Goal: Information Seeking & Learning: Check status

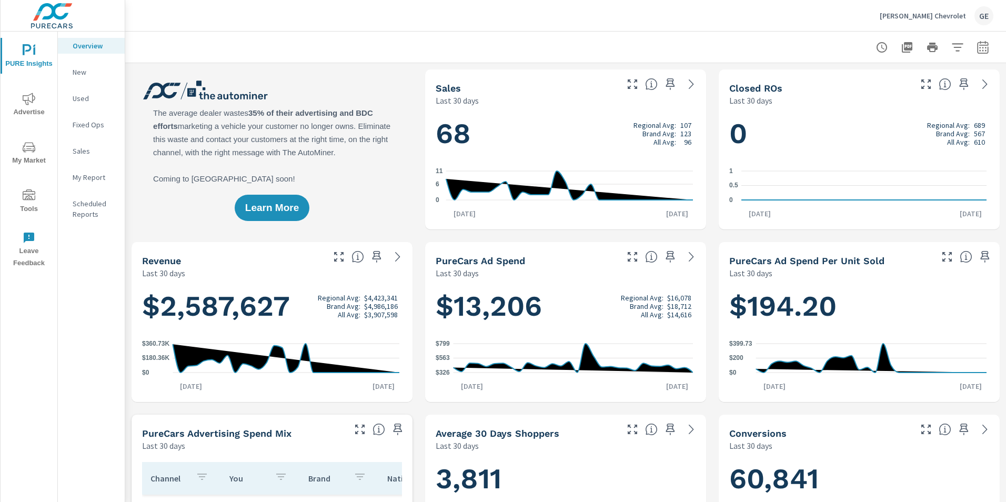
scroll to position [118, 0]
drag, startPoint x: 167, startPoint y: 198, endPoint x: 377, endPoint y: 89, distance: 236.8
click at [377, 89] on div "Learn More" at bounding box center [272, 149] width 281 height 160
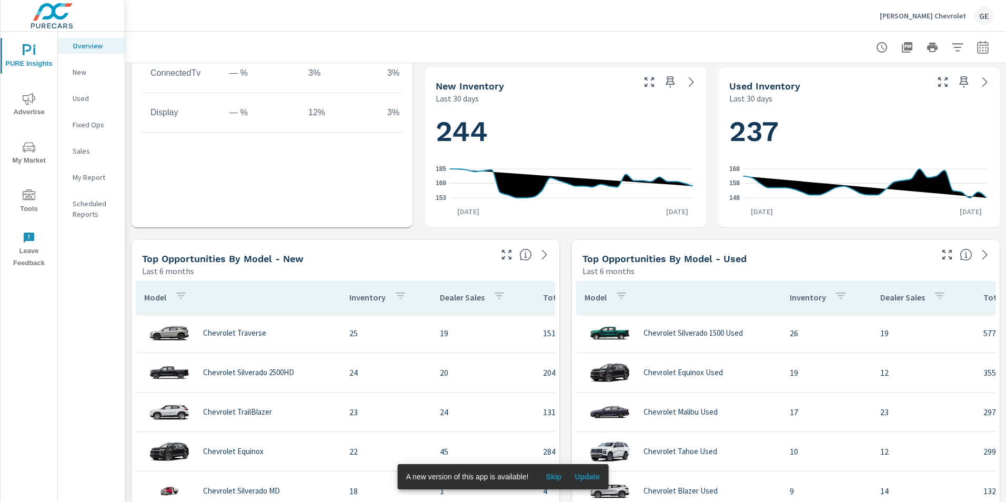
scroll to position [579, 0]
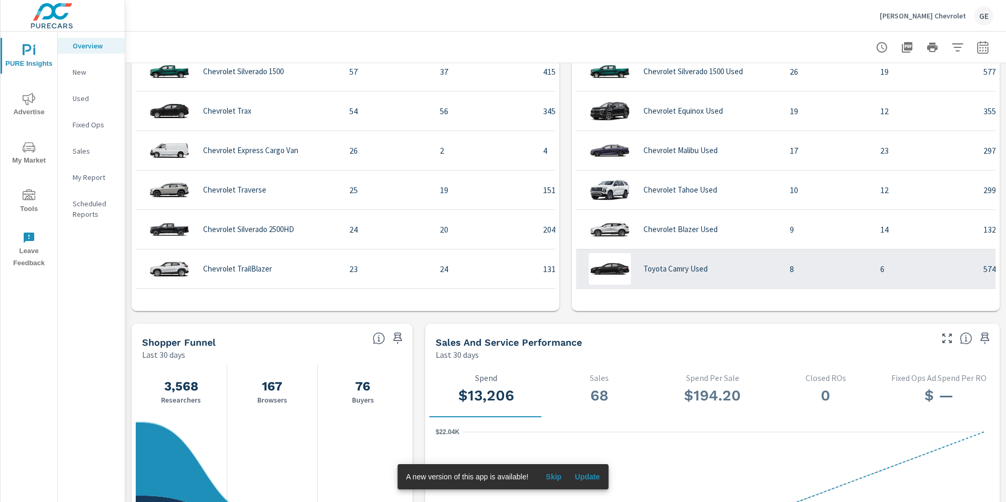
scroll to position [789, 0]
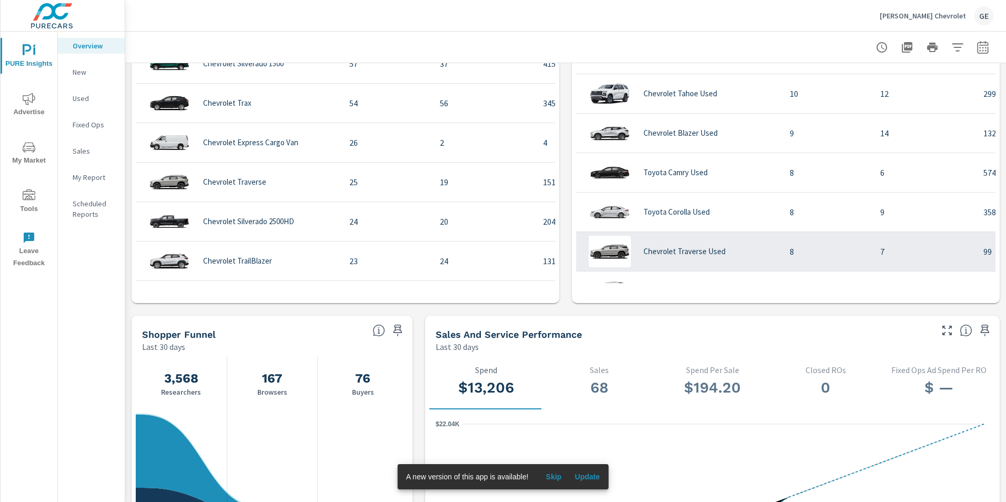
scroll to position [105, 0]
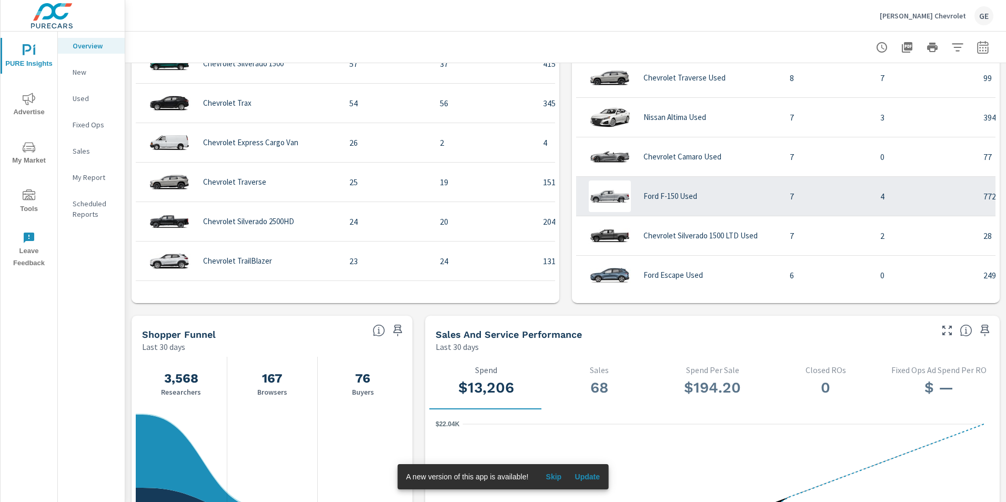
scroll to position [263, 0]
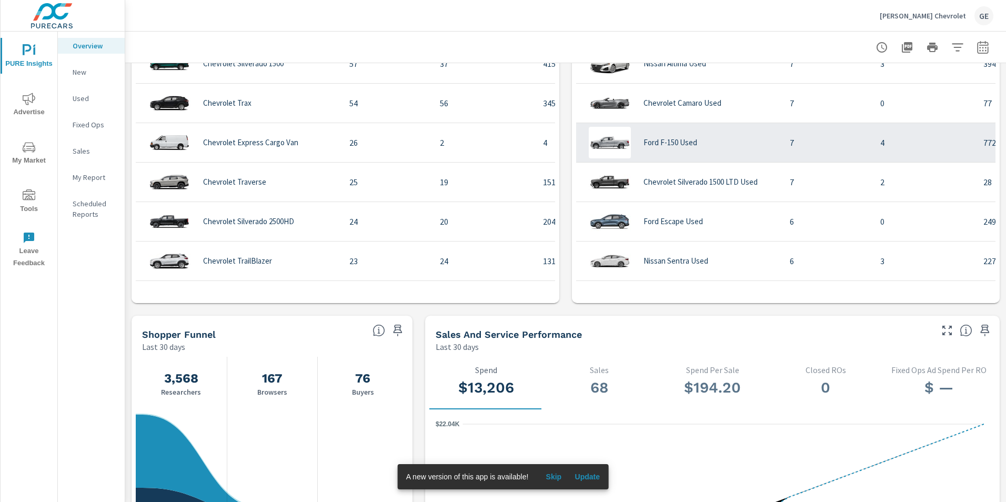
scroll to position [421, 0]
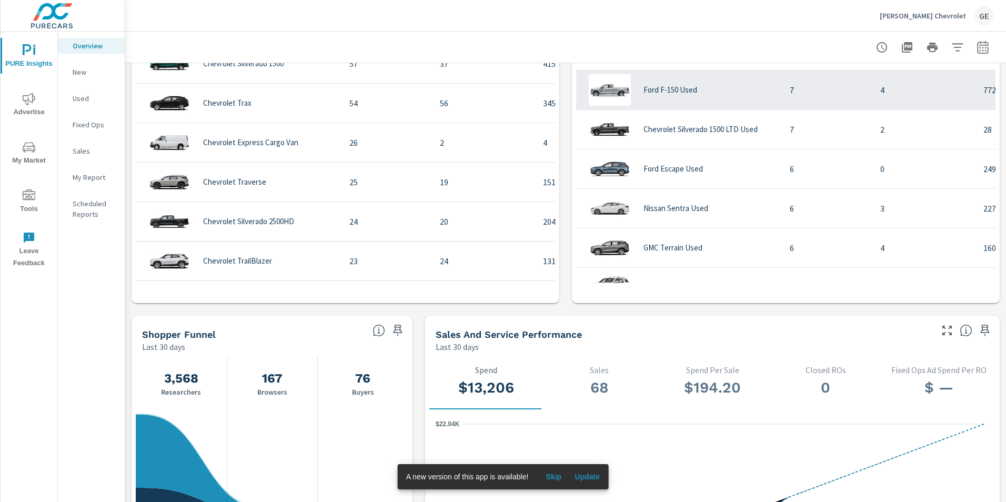
scroll to position [316, 0]
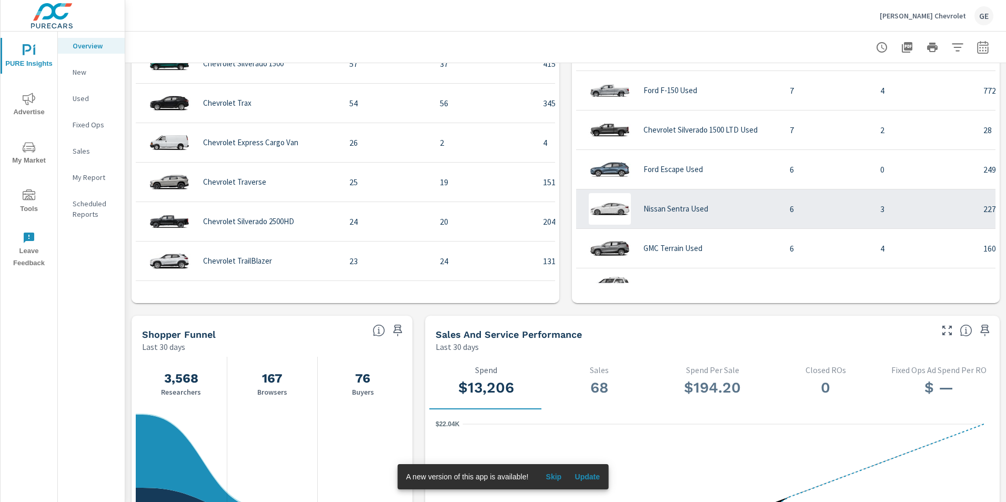
scroll to position [368, 0]
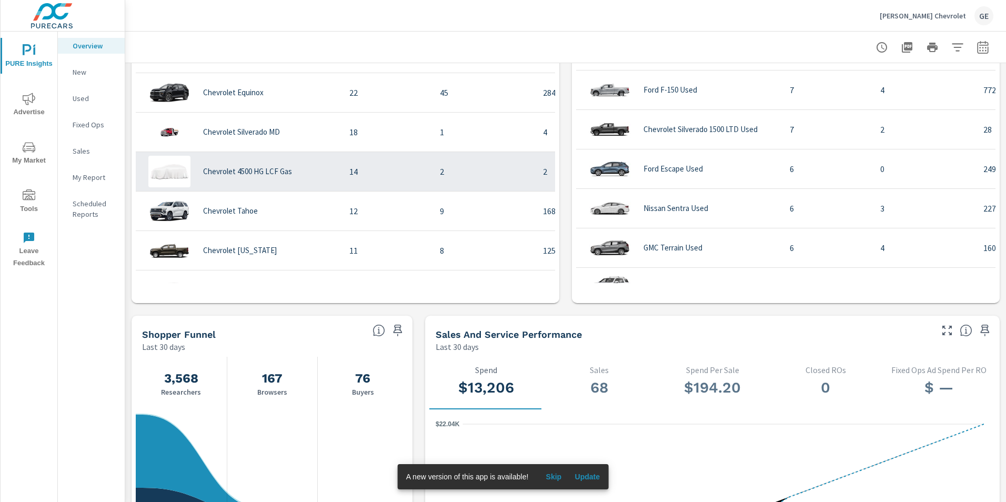
scroll to position [210, 0]
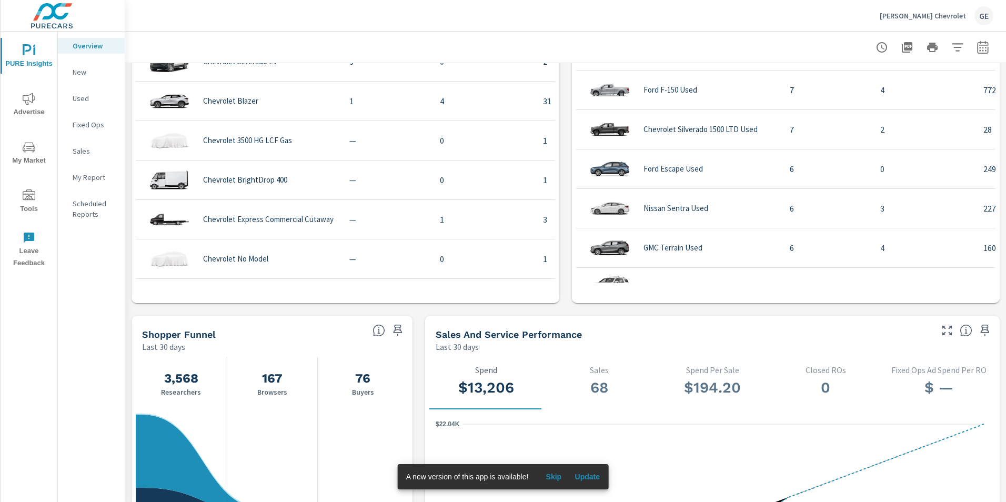
scroll to position [721, 0]
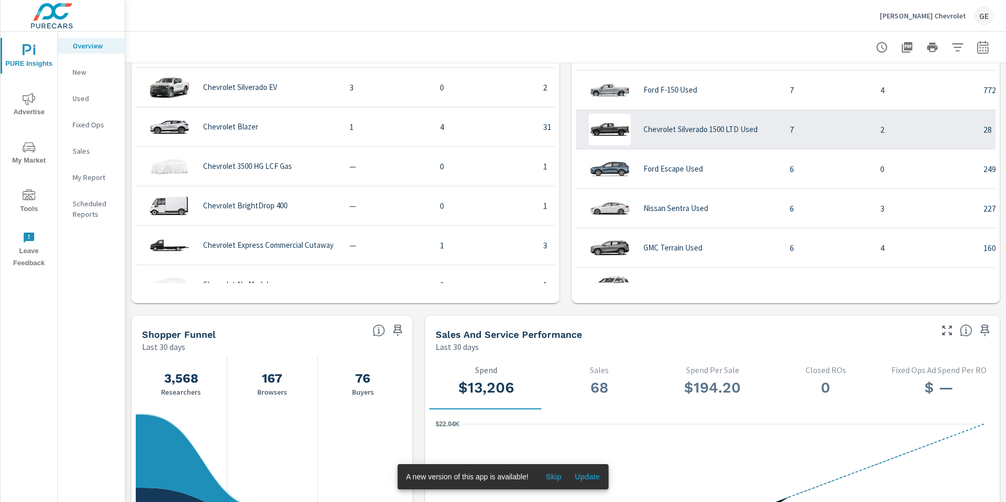
scroll to position [669, 0]
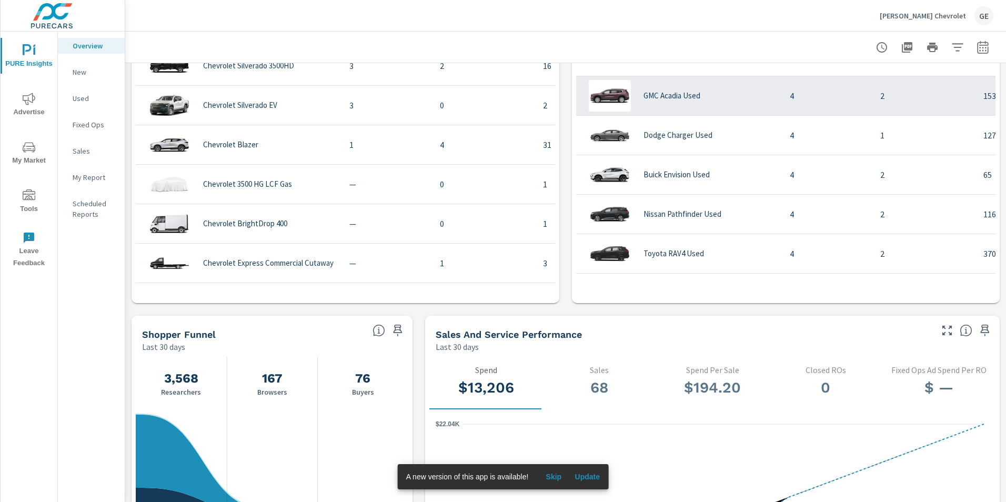
scroll to position [842, 0]
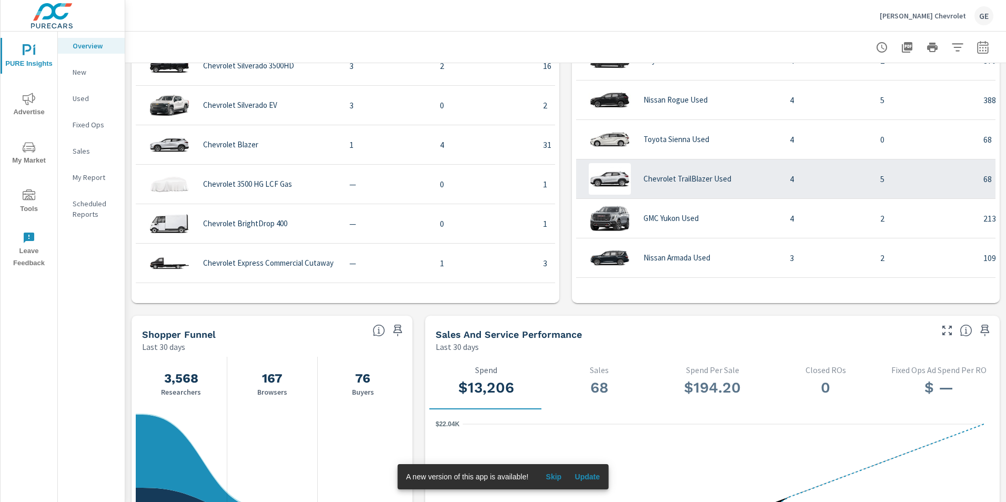
scroll to position [1052, 0]
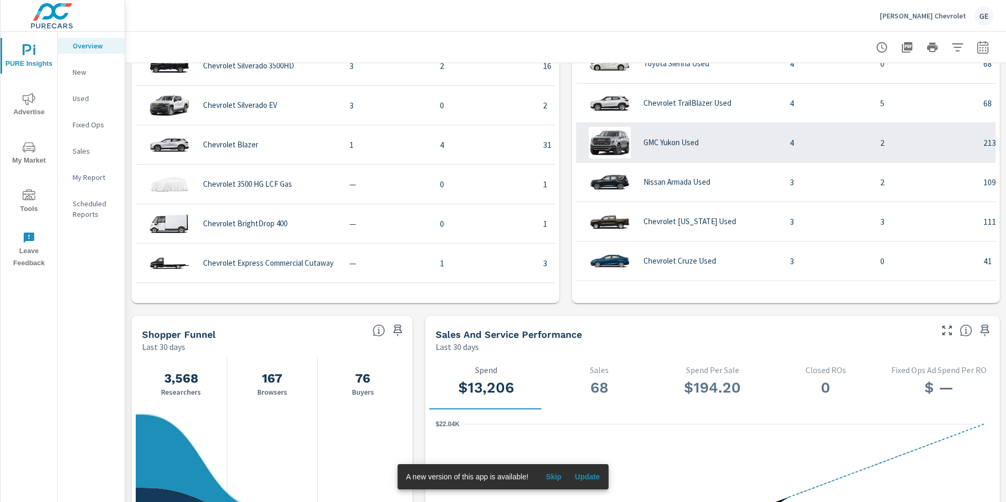
scroll to position [1158, 0]
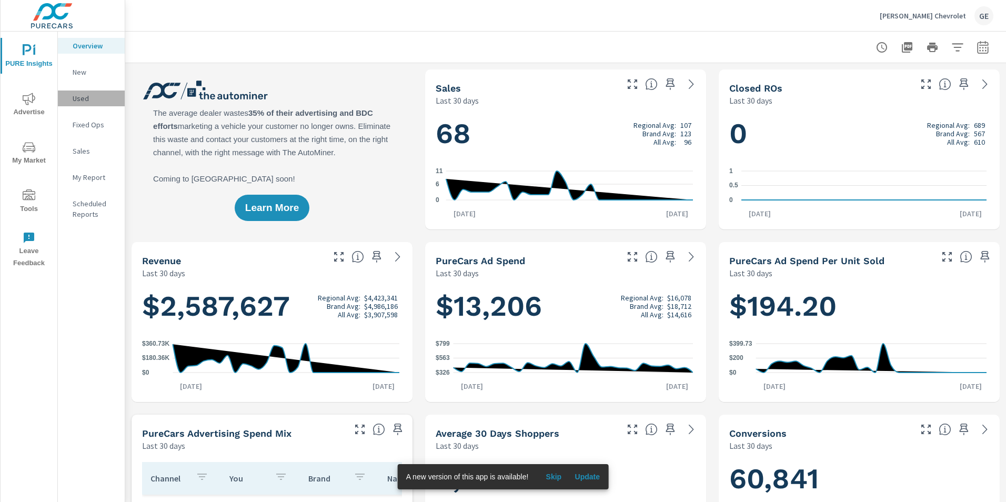
click at [78, 98] on p "Used" at bounding box center [95, 98] width 44 height 11
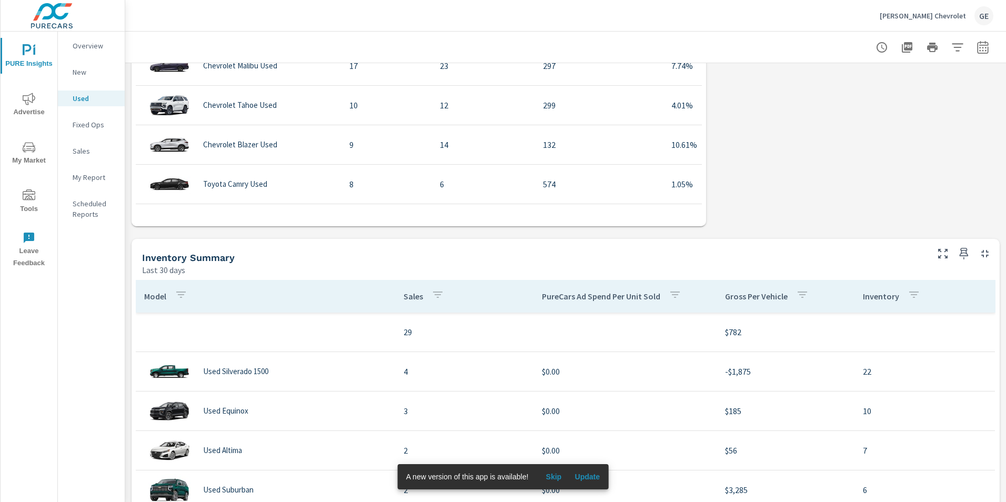
scroll to position [579, 0]
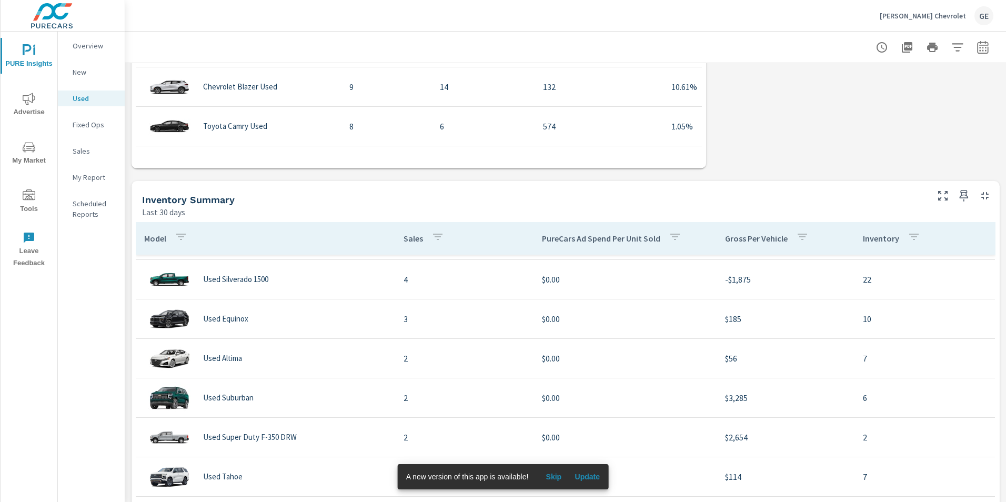
scroll to position [53, 0]
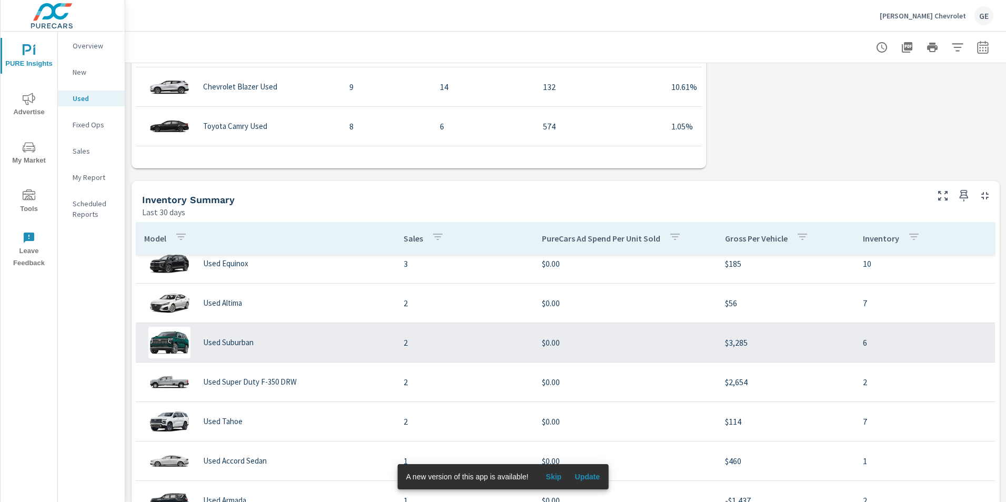
scroll to position [105, 0]
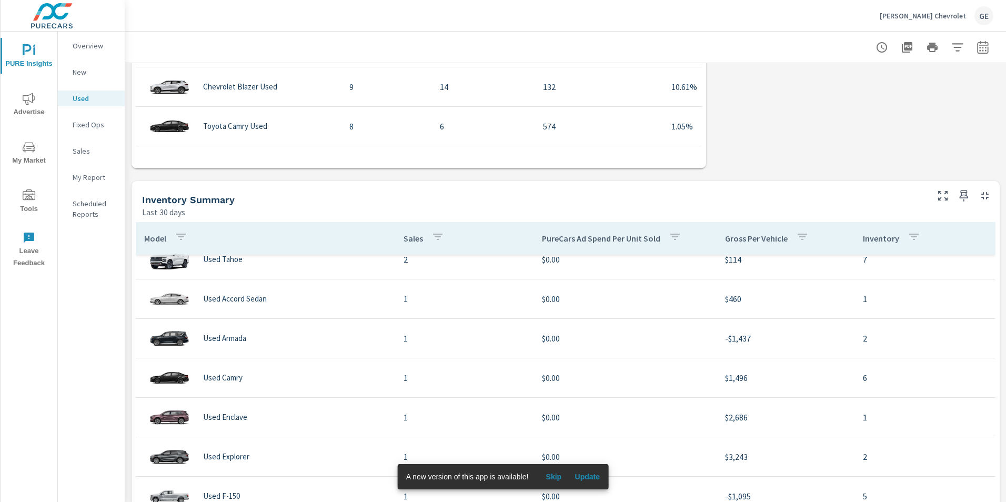
scroll to position [263, 0]
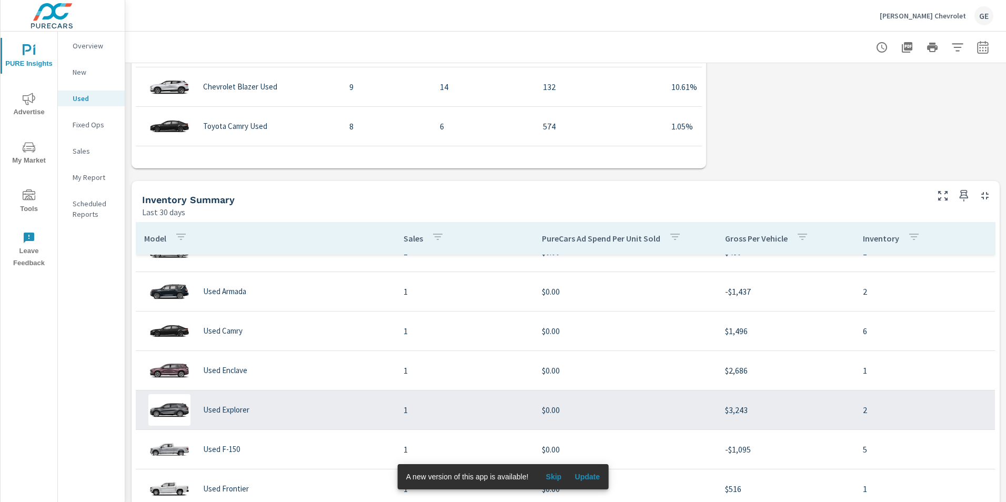
scroll to position [316, 0]
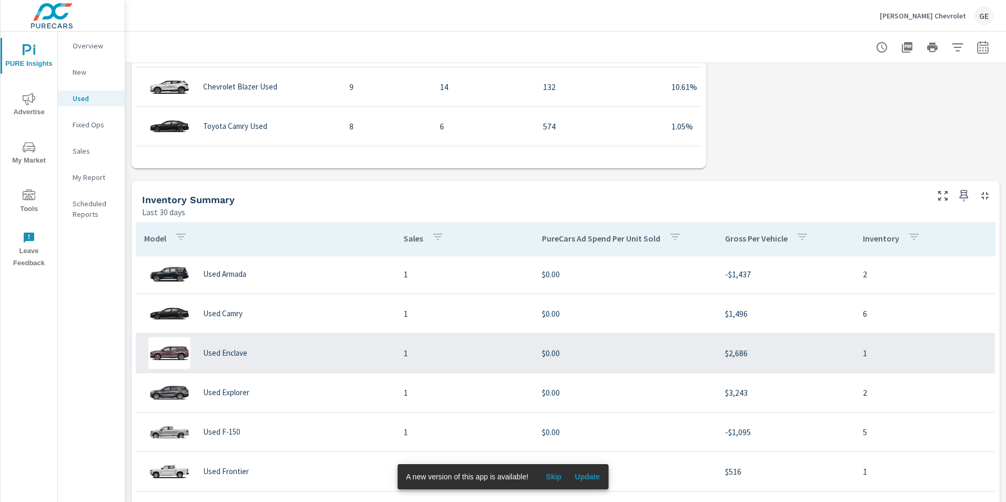
scroll to position [368, 0]
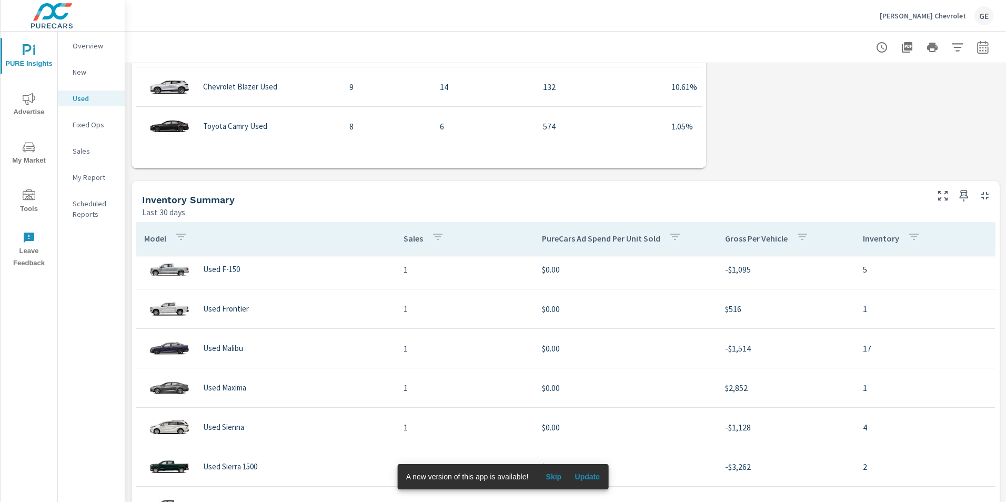
scroll to position [474, 0]
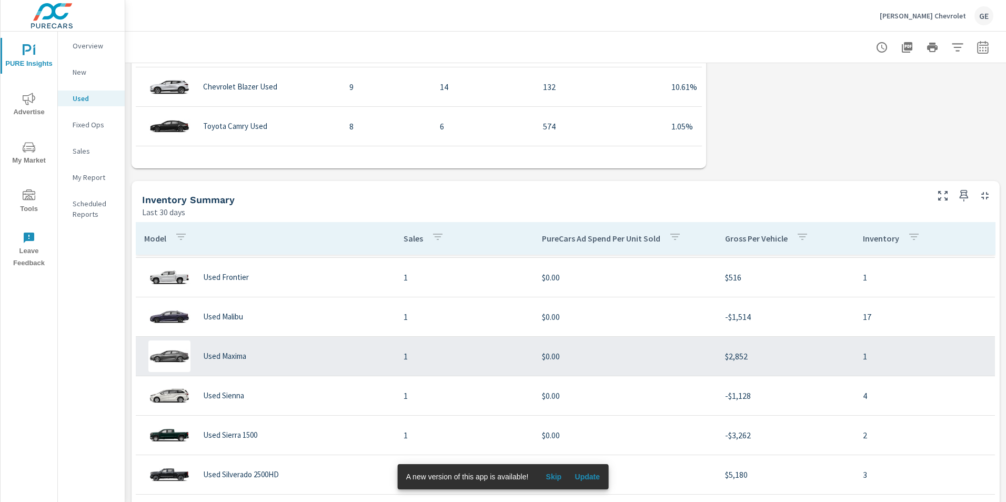
scroll to position [526, 0]
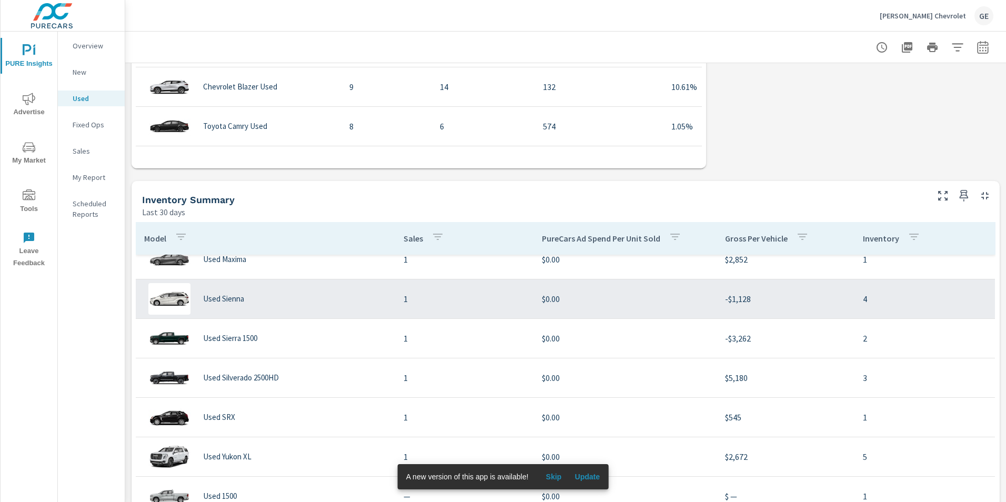
scroll to position [631, 0]
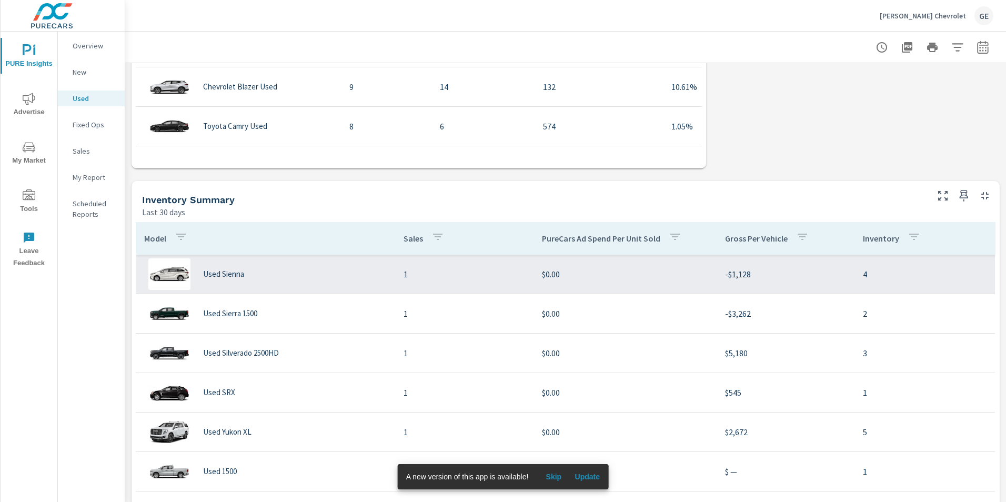
scroll to position [684, 0]
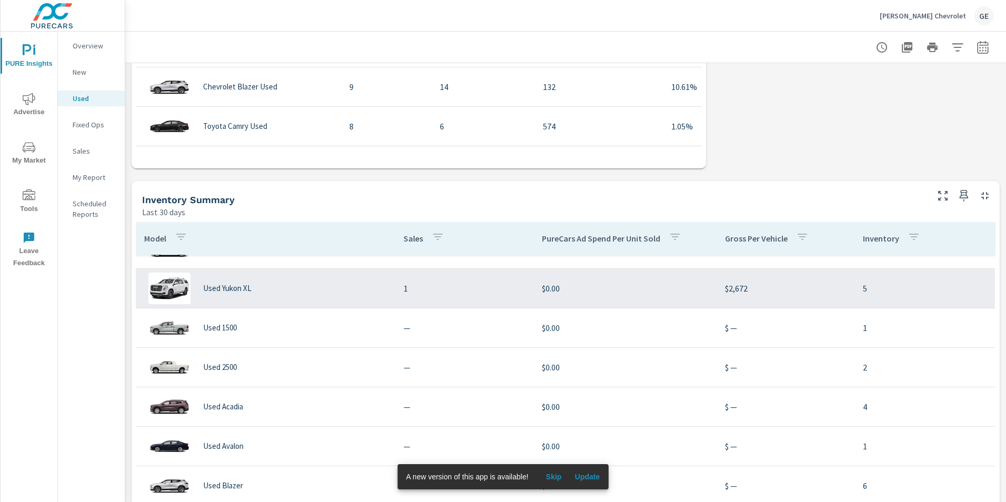
scroll to position [789, 0]
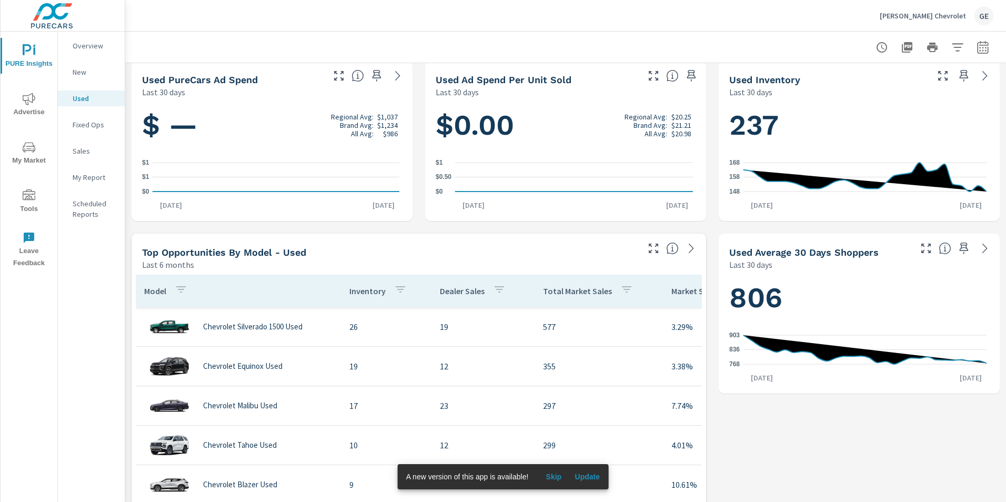
scroll to position [158, 0]
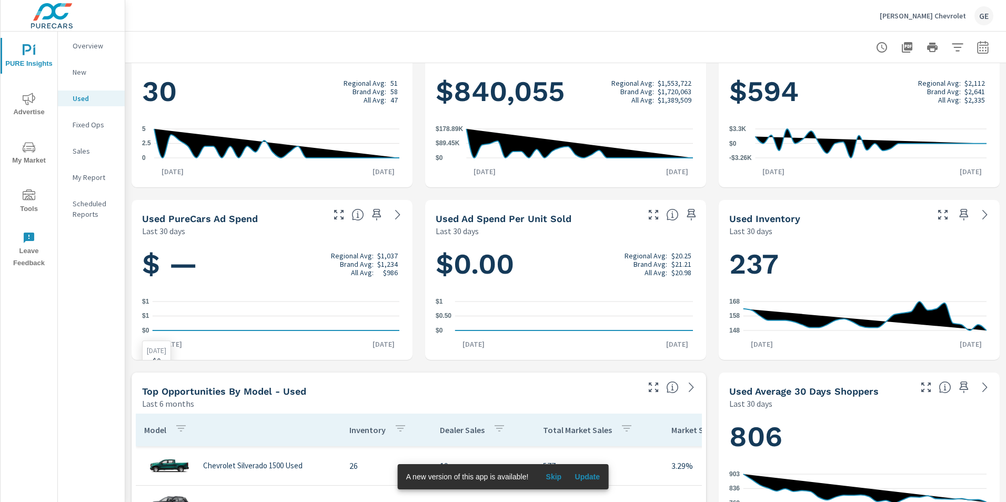
scroll to position [158, 0]
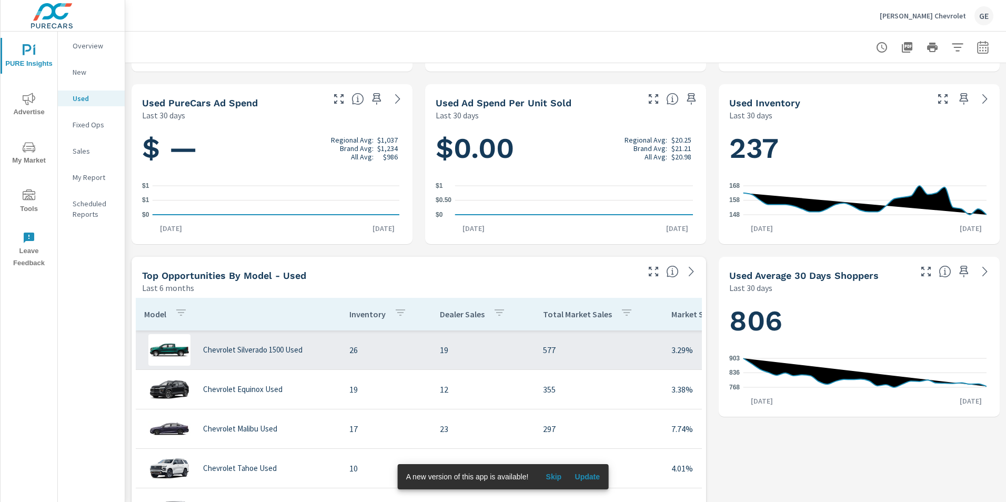
click at [250, 358] on div "Chevrolet Silverado 1500 Used" at bounding box center [238, 350] width 188 height 32
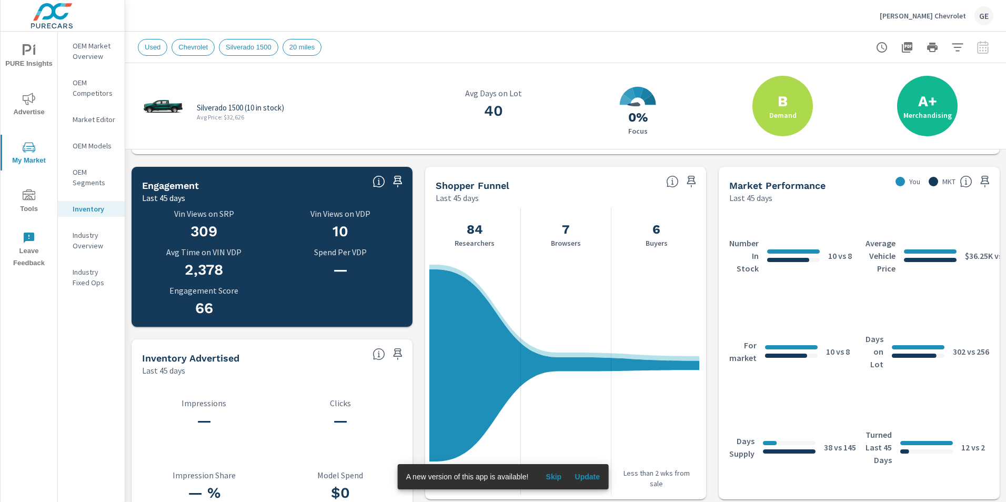
scroll to position [247, 0]
